Goal: Information Seeking & Learning: Learn about a topic

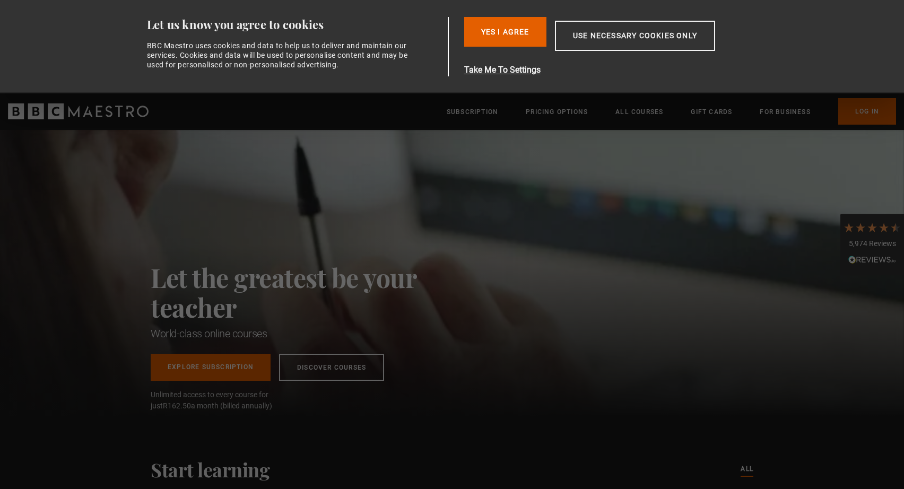
scroll to position [0, 278]
click at [445, 270] on h2 "Let the greatest be your teacher" at bounding box center [307, 292] width 313 height 59
click at [604, 37] on button "Use necessary cookies only" at bounding box center [635, 36] width 160 height 30
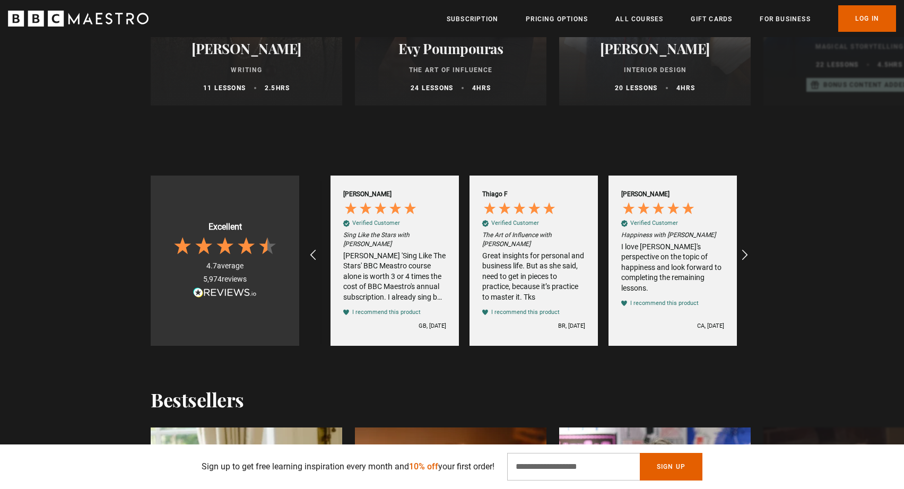
scroll to position [0, 834]
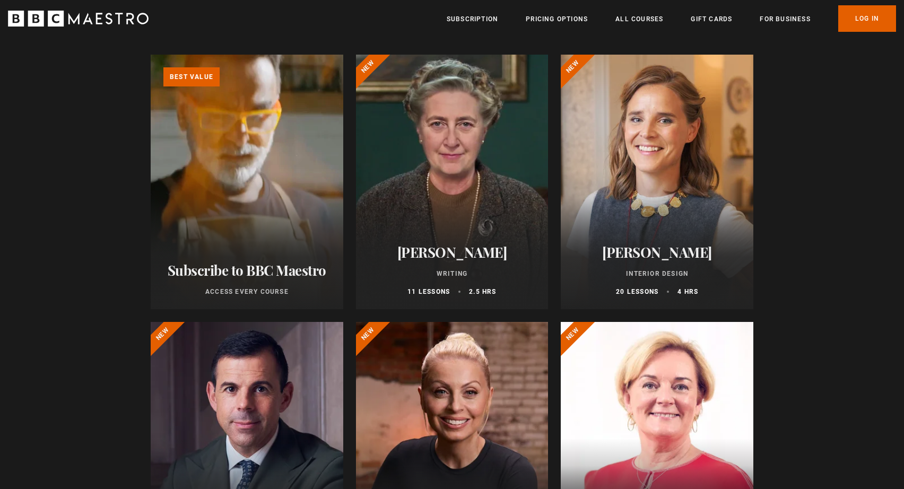
scroll to position [109, 0]
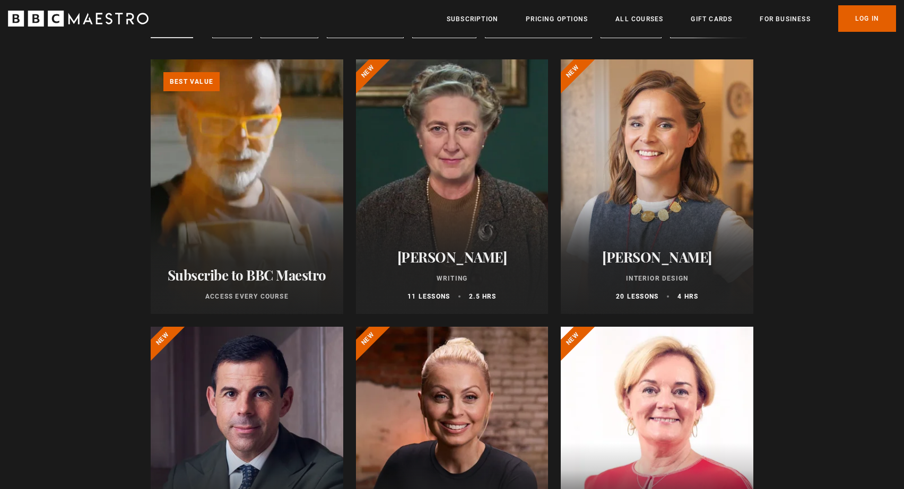
click at [431, 213] on div at bounding box center [452, 186] width 193 height 255
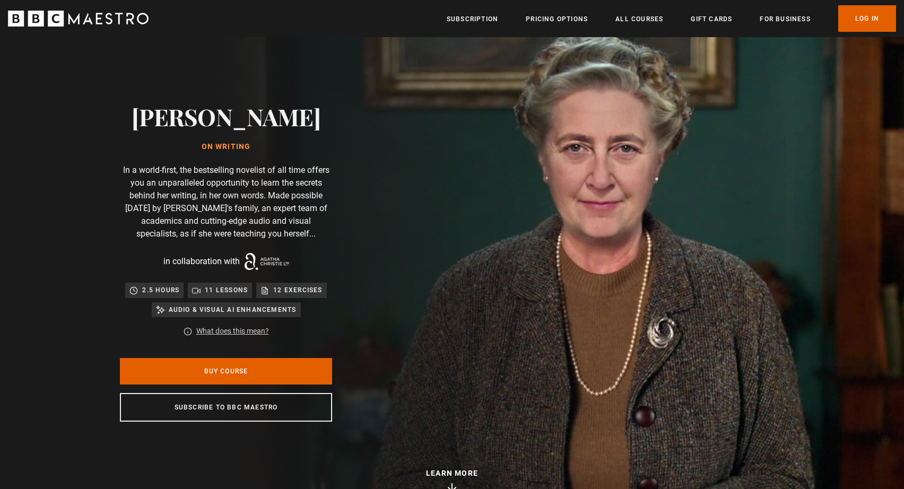
scroll to position [20, 0]
